Goal: Use online tool/utility: Utilize a website feature to perform a specific function

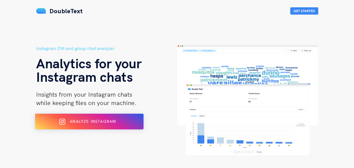
click at [67, 122] on div at bounding box center [64, 121] width 5 height 9
drag, startPoint x: 146, startPoint y: 84, endPoint x: 157, endPoint y: 79, distance: 12.2
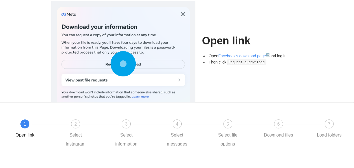
scroll to position [67, 0]
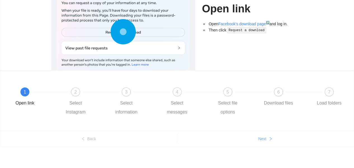
click at [270, 136] on icon "right" at bounding box center [271, 138] width 4 height 4
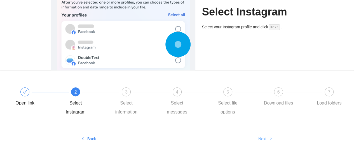
click at [268, 135] on button "Next" at bounding box center [265, 138] width 177 height 9
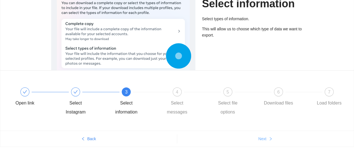
click at [268, 135] on button "Next" at bounding box center [265, 138] width 177 height 9
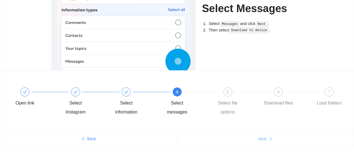
click at [268, 135] on button "Next" at bounding box center [265, 138] width 177 height 9
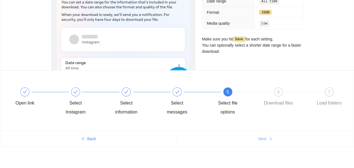
click at [266, 136] on span "Next" at bounding box center [263, 138] width 8 height 6
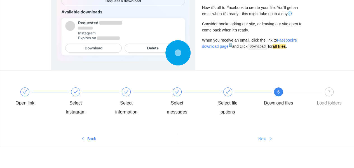
click at [266, 136] on span "Next" at bounding box center [263, 138] width 8 height 6
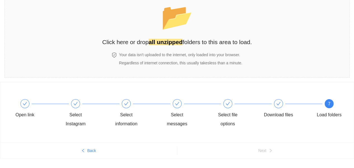
scroll to position [0, 0]
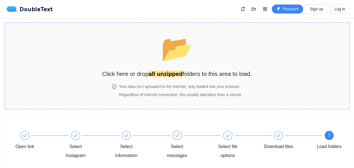
click at [134, 73] on h2 "Click here or drop all unzipped folders to this area to load." at bounding box center [177, 73] width 150 height 9
click at [179, 81] on div "📂 Click here or drop all unzipped folders to this area to load. Your data isn't…" at bounding box center [177, 65] width 150 height 75
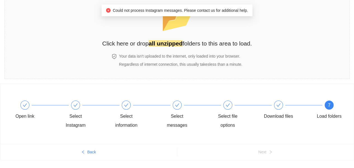
scroll to position [43, 0]
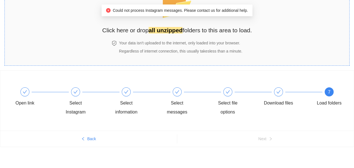
click at [228, 33] on h2 "Click here or drop all unzipped folders to this area to load." at bounding box center [177, 30] width 150 height 9
click at [59, 147] on div "Open link Select Instagram Select information Select messages Select file optio…" at bounding box center [177, 119] width 354 height 98
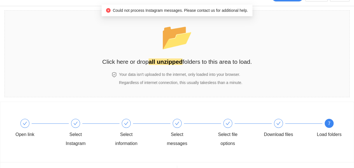
scroll to position [0, 0]
